Goal: Navigation & Orientation: Find specific page/section

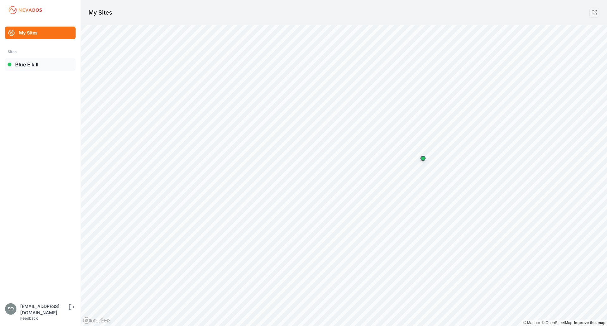
click at [33, 69] on link "Blue Elk II" at bounding box center [40, 64] width 71 height 13
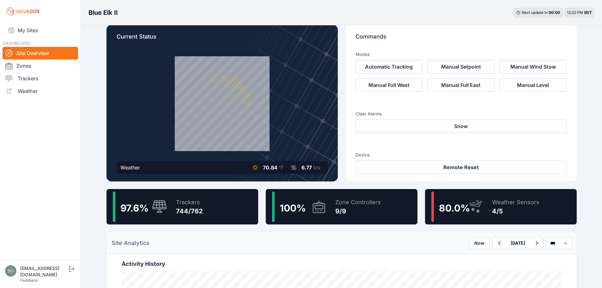
scroll to position [10, 0]
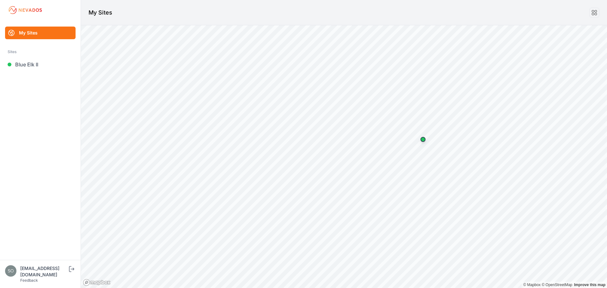
click at [67, 276] on div "[EMAIL_ADDRESS][DOMAIN_NAME]" at bounding box center [43, 271] width 47 height 13
click at [69, 273] on icon "submit" at bounding box center [72, 269] width 8 height 8
click at [41, 66] on link "Sloughhouse" at bounding box center [40, 64] width 71 height 13
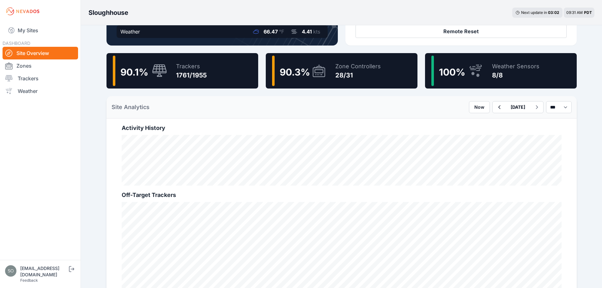
scroll to position [148, 0]
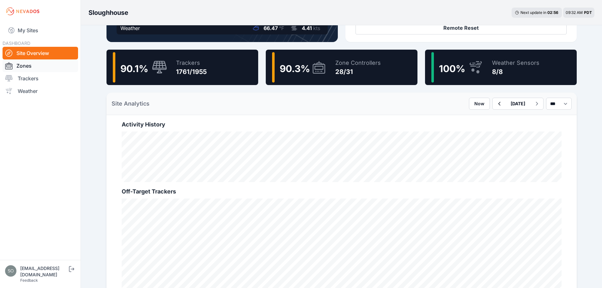
click at [35, 70] on link "Zones" at bounding box center [41, 65] width 76 height 13
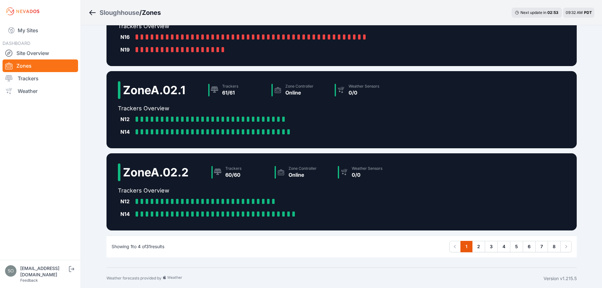
scroll to position [140, 0]
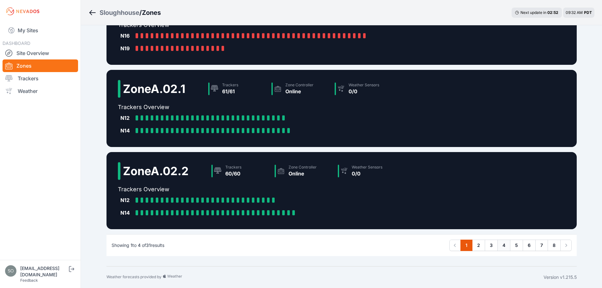
click at [502, 246] on link "4" at bounding box center [504, 245] width 13 height 11
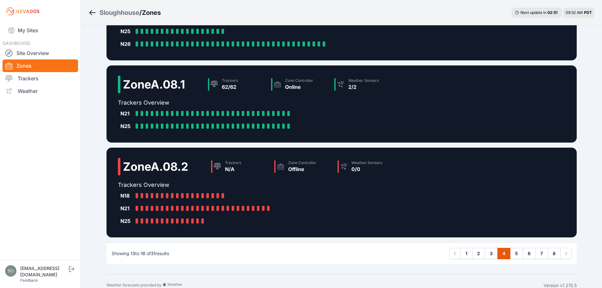
scroll to position [153, 0]
